Goal: Information Seeking & Learning: Learn about a topic

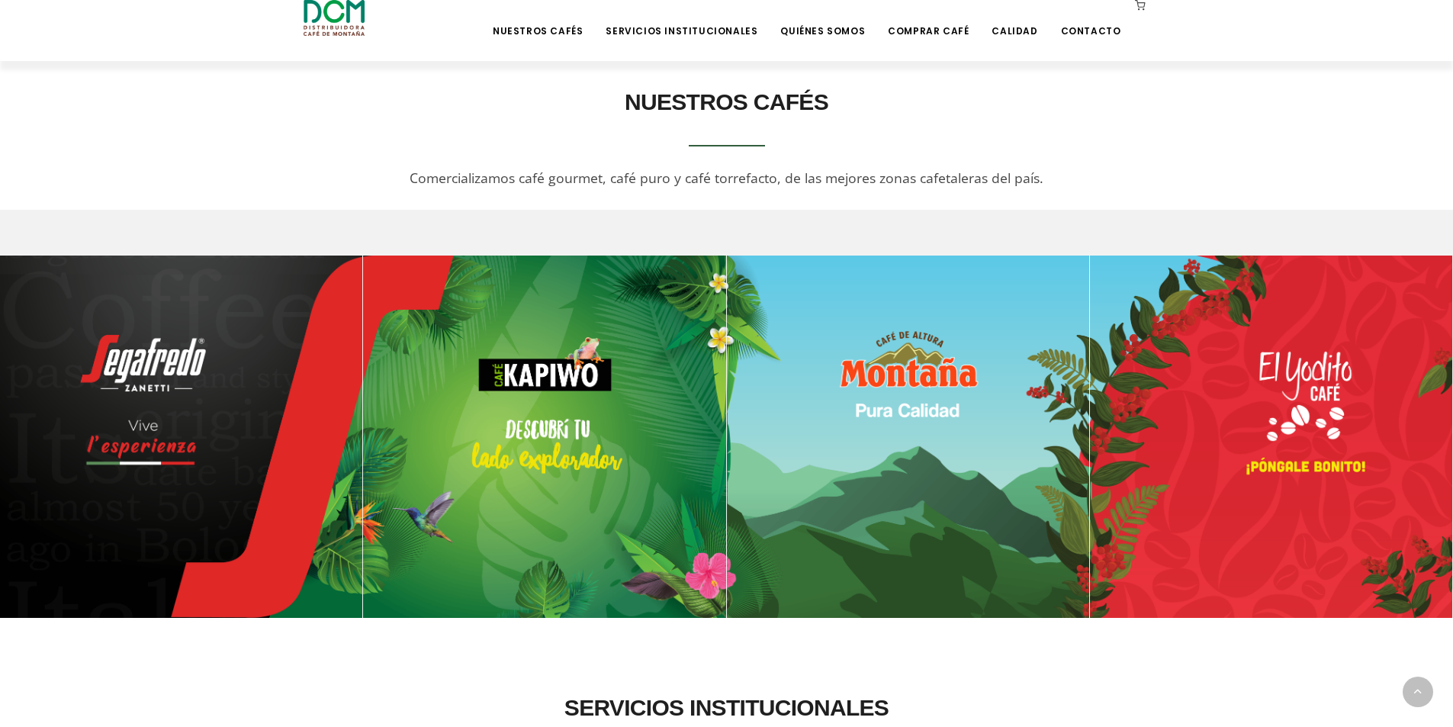
scroll to position [839, 0]
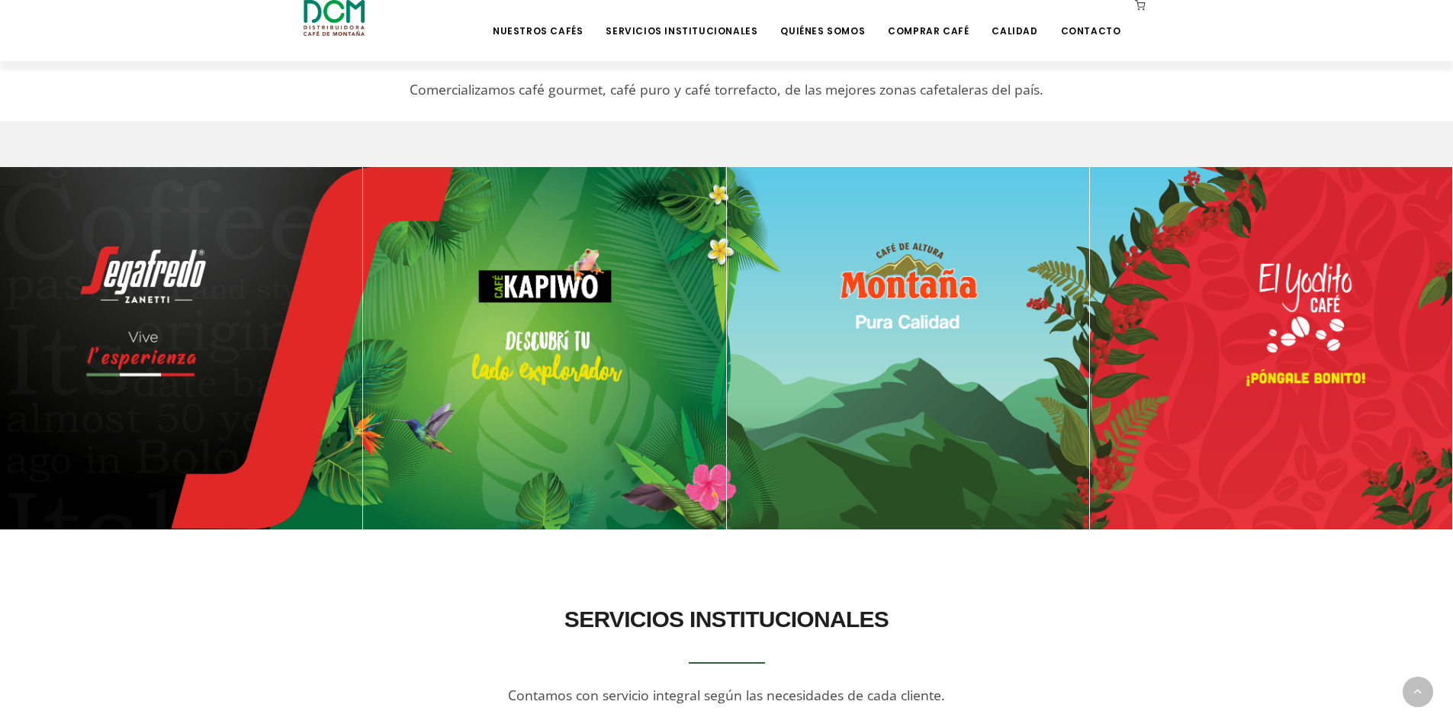
click at [810, 287] on img at bounding box center [908, 348] width 362 height 362
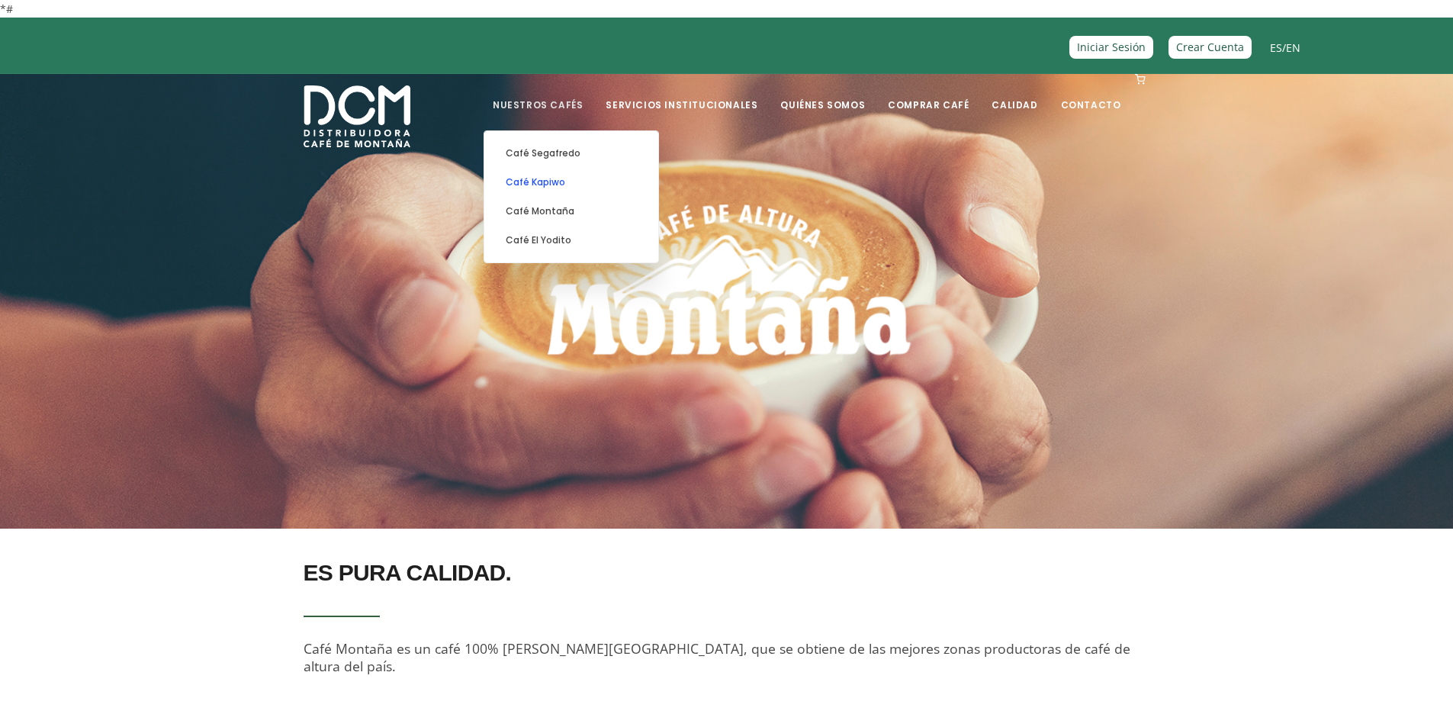
click at [570, 179] on link "Café Kapiwo" at bounding box center [571, 182] width 159 height 29
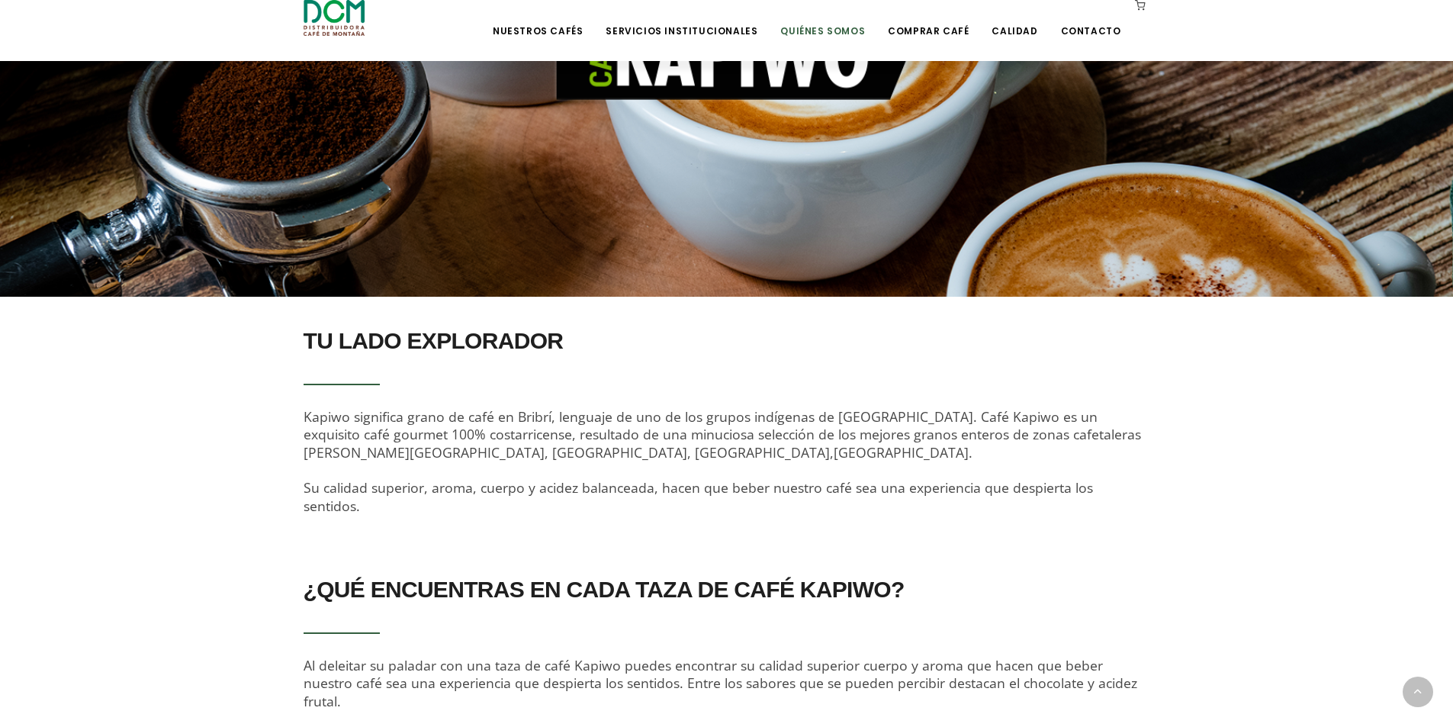
scroll to position [229, 0]
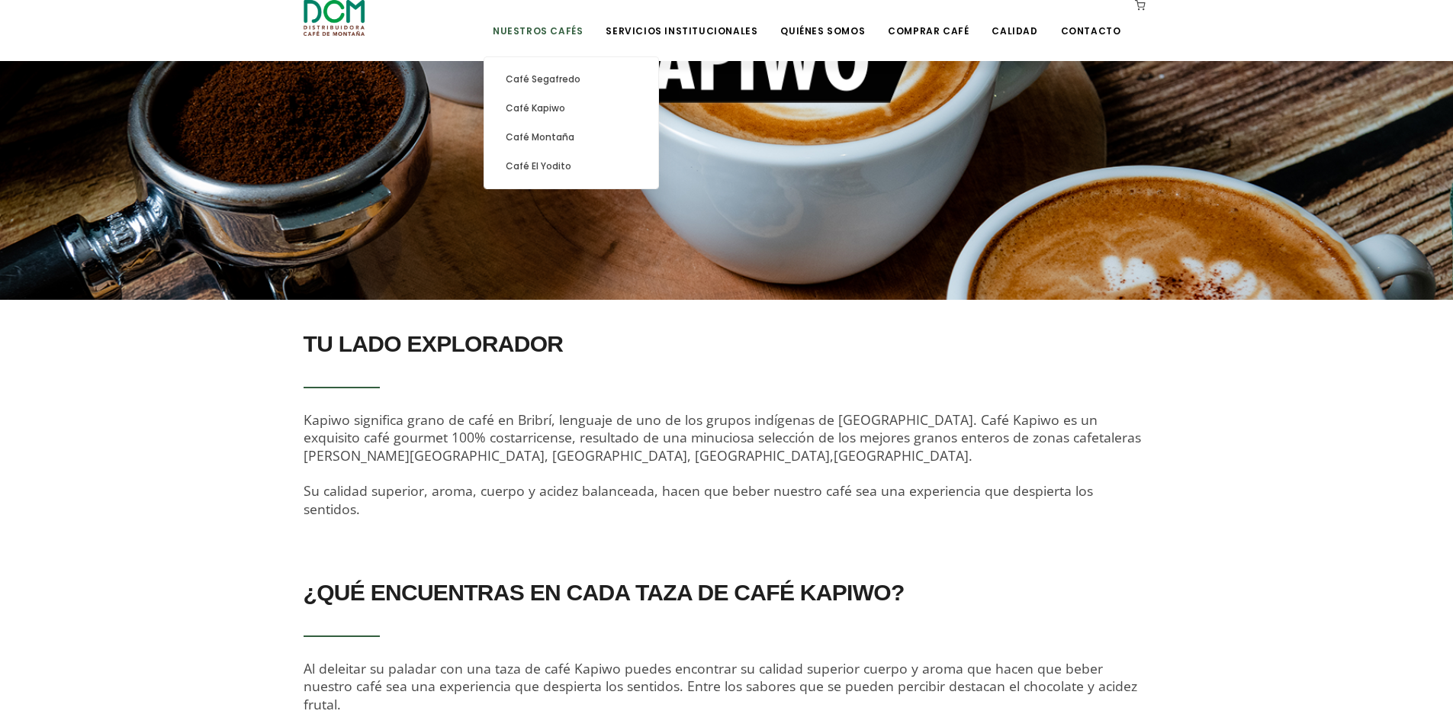
click at [576, 30] on link "Nuestros Cafés" at bounding box center [537, 20] width 108 height 36
click at [562, 162] on link "Café El Yodito" at bounding box center [571, 166] width 159 height 29
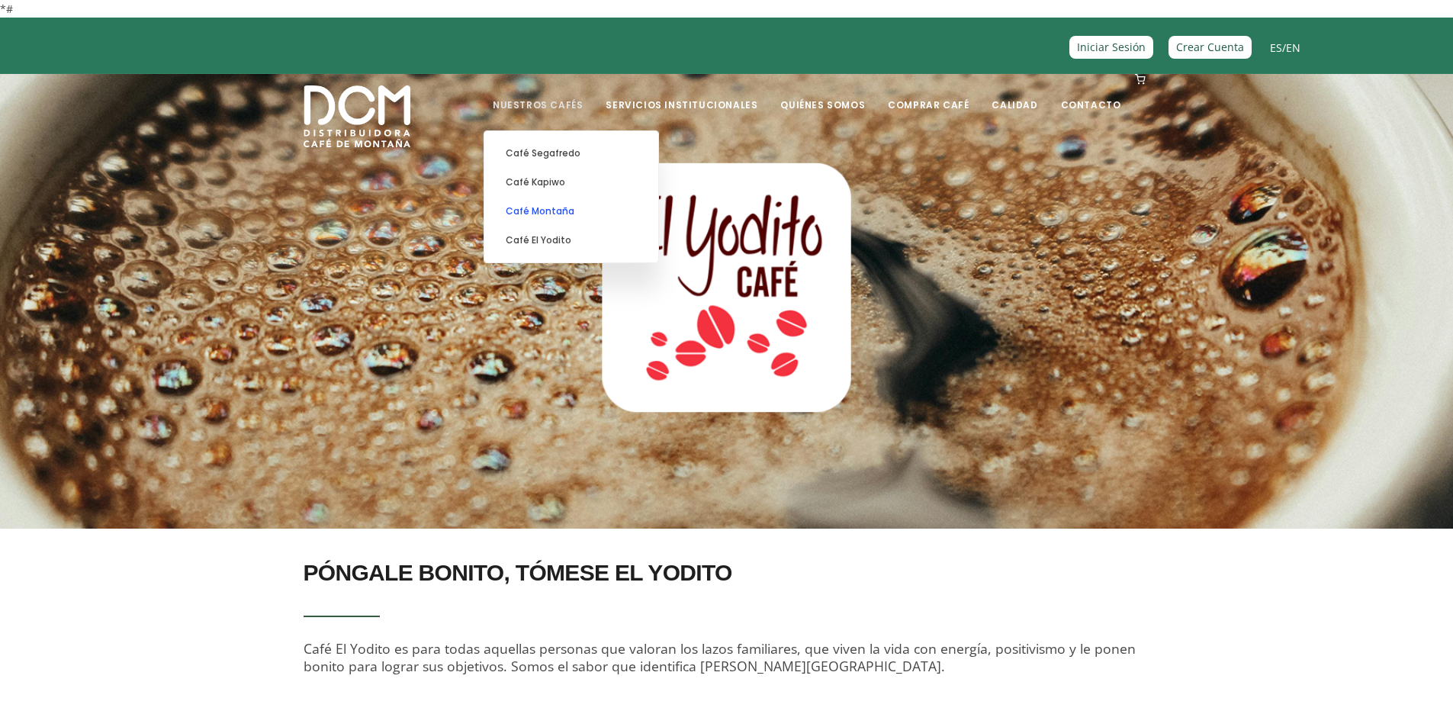
click at [573, 211] on link "Café Montaña" at bounding box center [571, 211] width 159 height 29
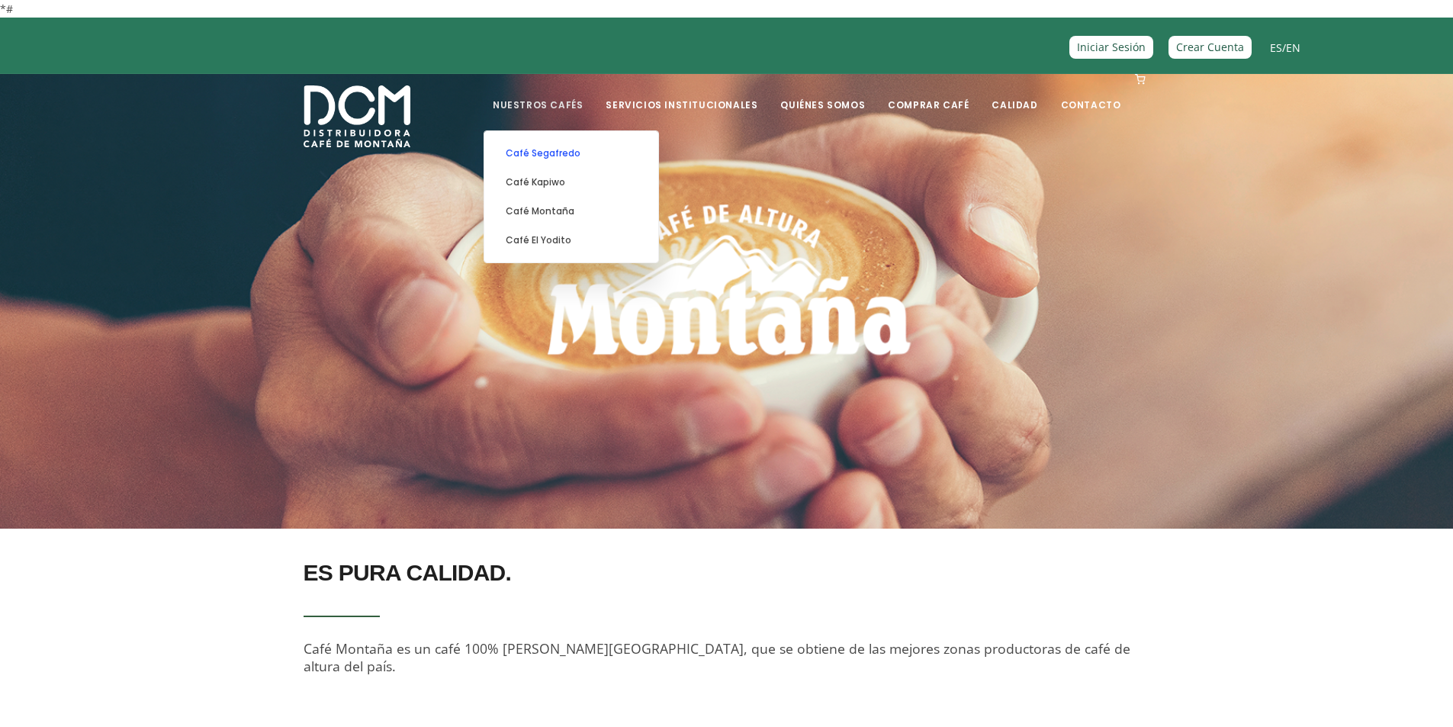
click at [581, 156] on link "Café Segafredo" at bounding box center [571, 153] width 159 height 29
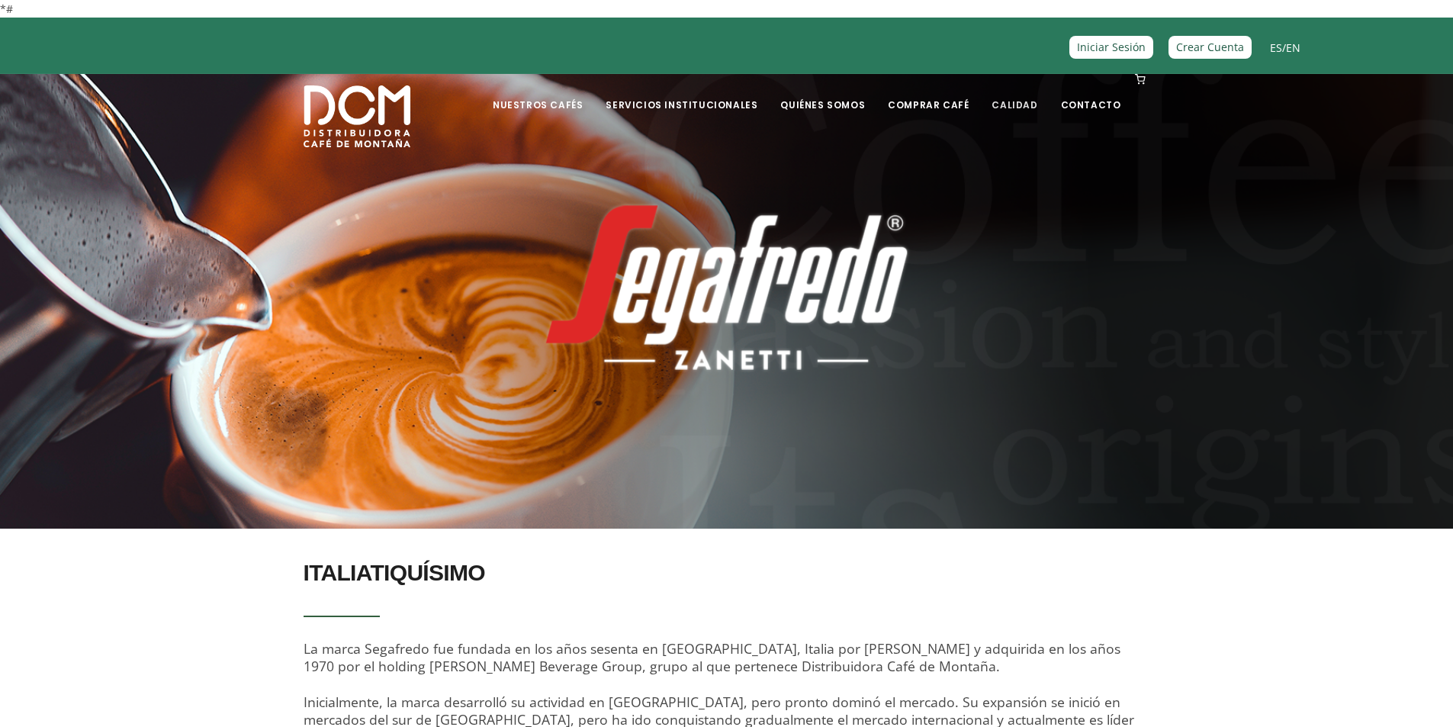
click at [1008, 102] on link "Calidad" at bounding box center [1014, 93] width 64 height 36
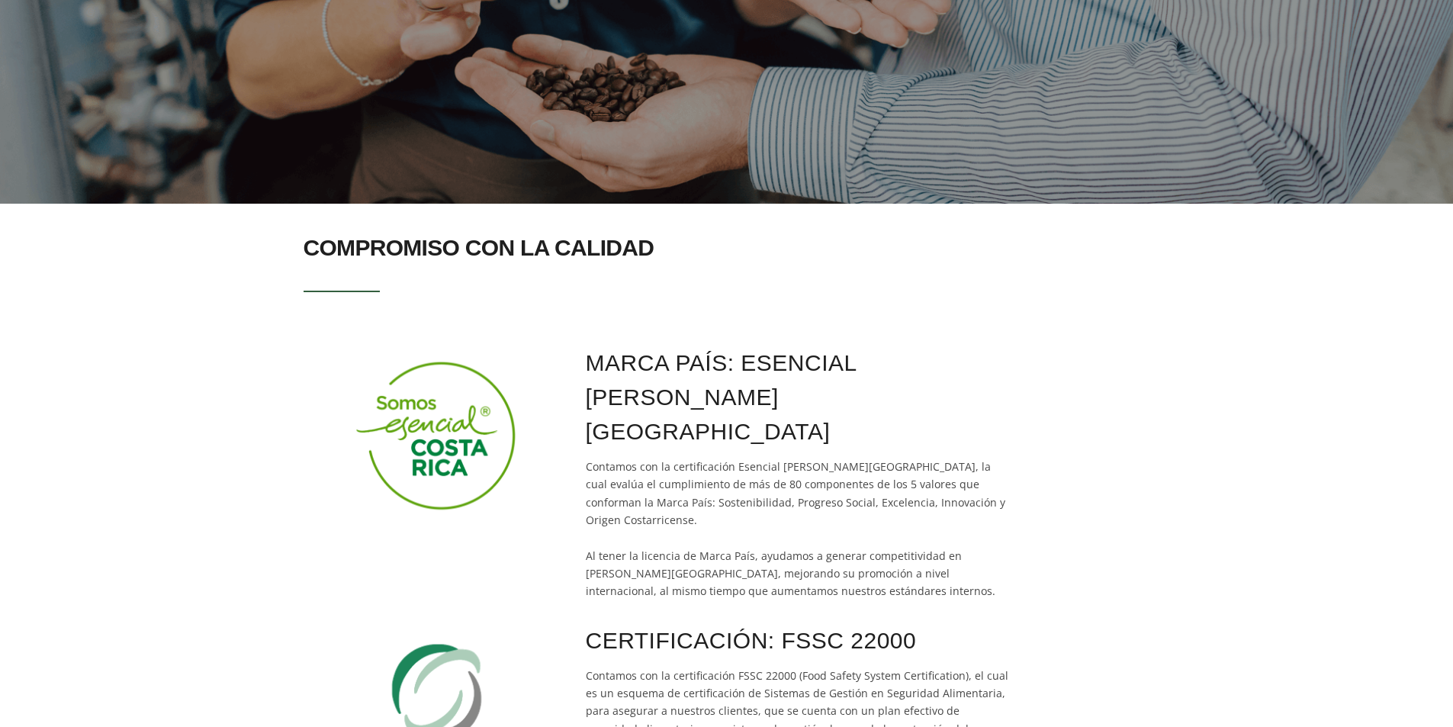
scroll to position [21, 0]
